Goal: Information Seeking & Learning: Check status

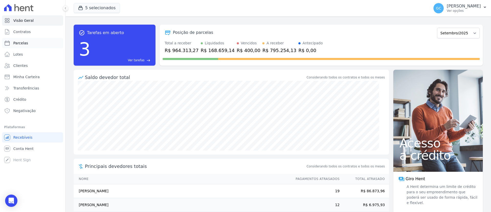
click at [34, 46] on link "Parcelas" at bounding box center [32, 43] width 61 height 10
select select
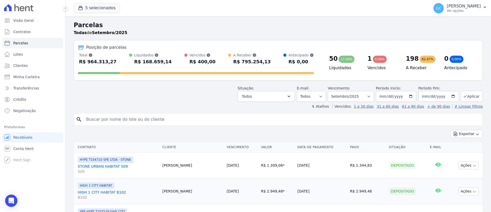
click at [147, 123] on input "search" at bounding box center [282, 119] width 398 height 10
paste input "[PERSON_NAME]"
type input "[PERSON_NAME]"
select select
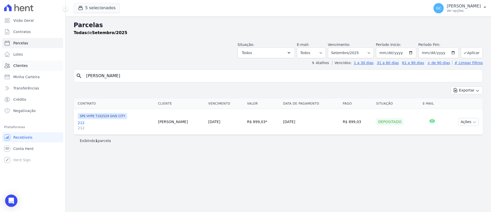
drag, startPoint x: 125, startPoint y: 77, endPoint x: 44, endPoint y: 68, distance: 81.9
click at [51, 70] on div "Visão Geral Contratos [GEOGRAPHIC_DATA] Lotes Clientes Minha Carteira Transferê…" at bounding box center [245, 106] width 491 height 212
paste input "[PERSON_NAME] [PERSON_NAME]"
type input "[PERSON_NAME] [PERSON_NAME]"
select select
